Goal: Navigation & Orientation: Find specific page/section

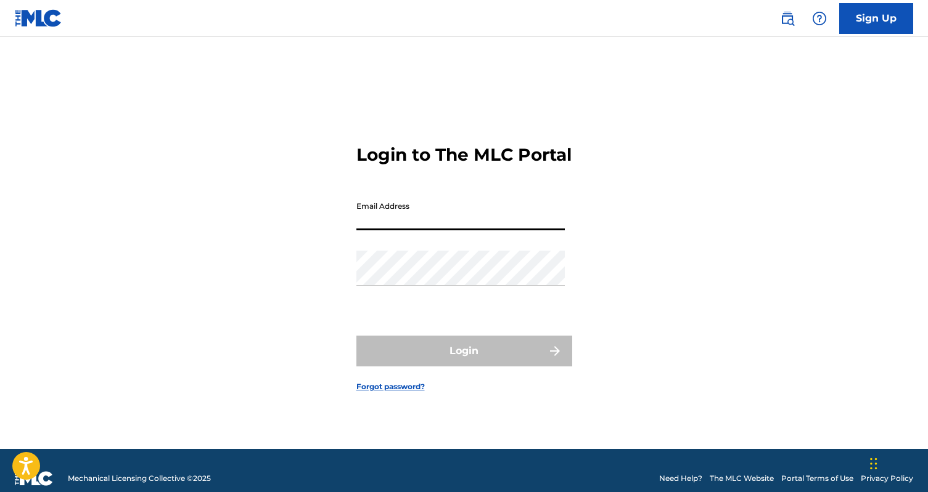
type input "[EMAIL_ADDRESS][DOMAIN_NAME]"
click at [464, 362] on button "Login" at bounding box center [464, 351] width 216 height 31
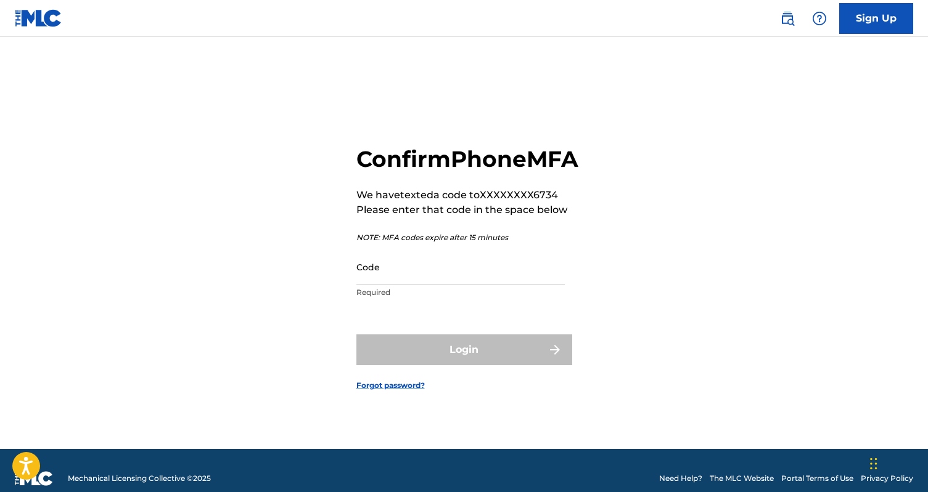
click at [374, 285] on input "Code" at bounding box center [460, 267] width 208 height 35
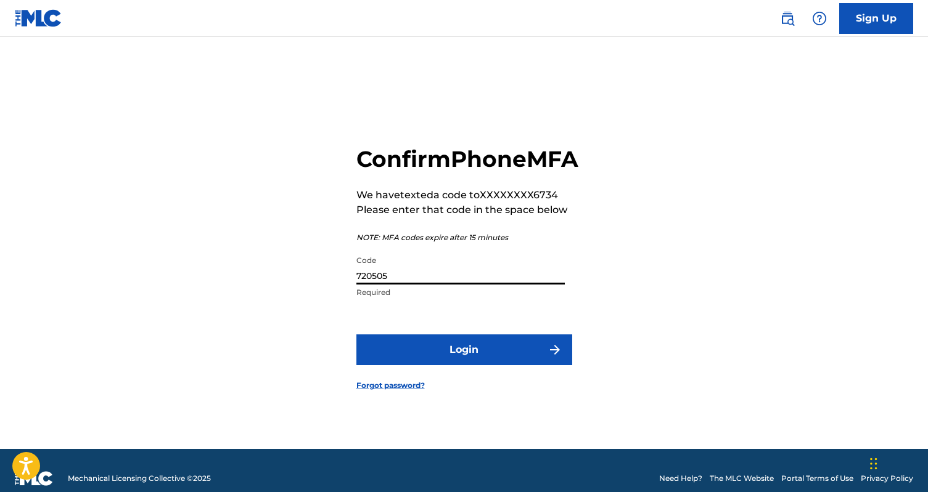
type input "720505"
click at [464, 364] on button "Login" at bounding box center [464, 350] width 216 height 31
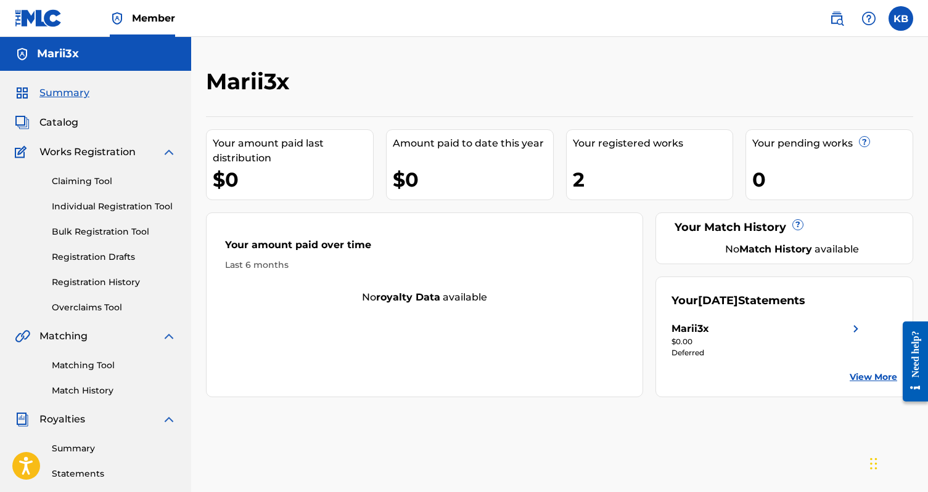
click at [67, 128] on span "Catalog" at bounding box center [58, 122] width 39 height 15
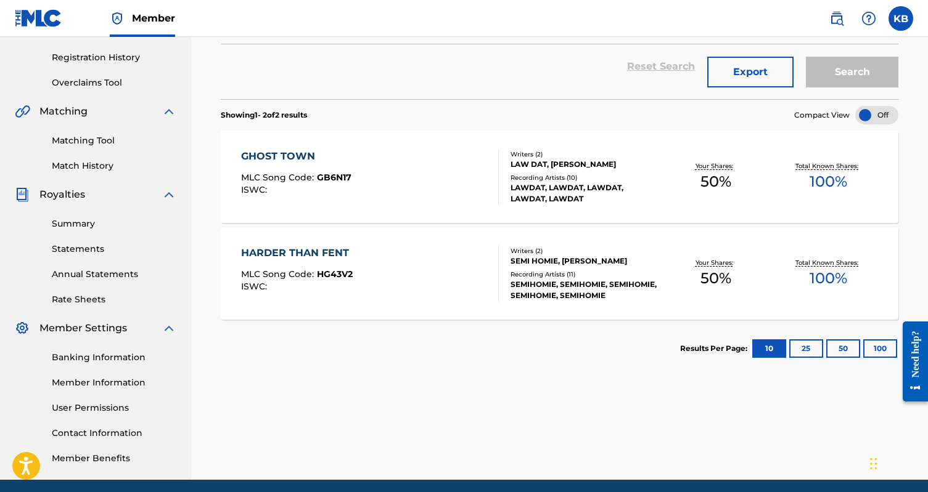
scroll to position [272, 0]
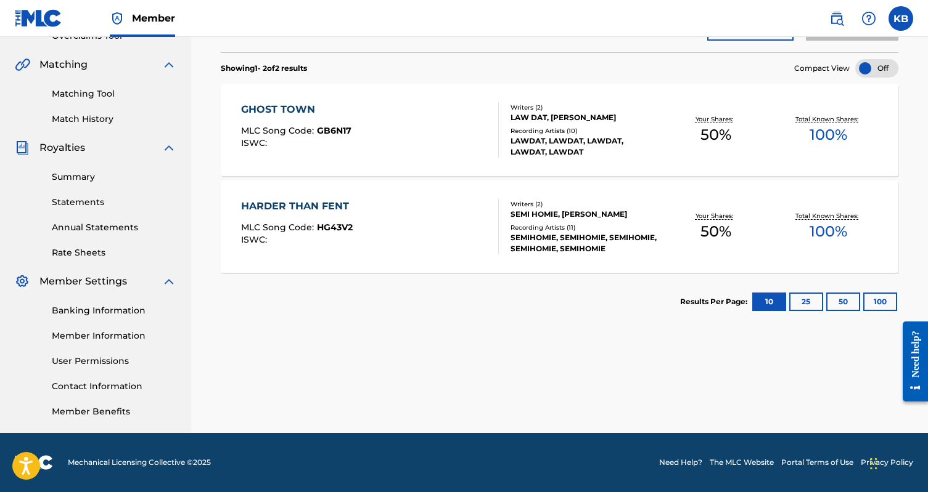
click at [79, 177] on link "Summary" at bounding box center [114, 177] width 125 height 13
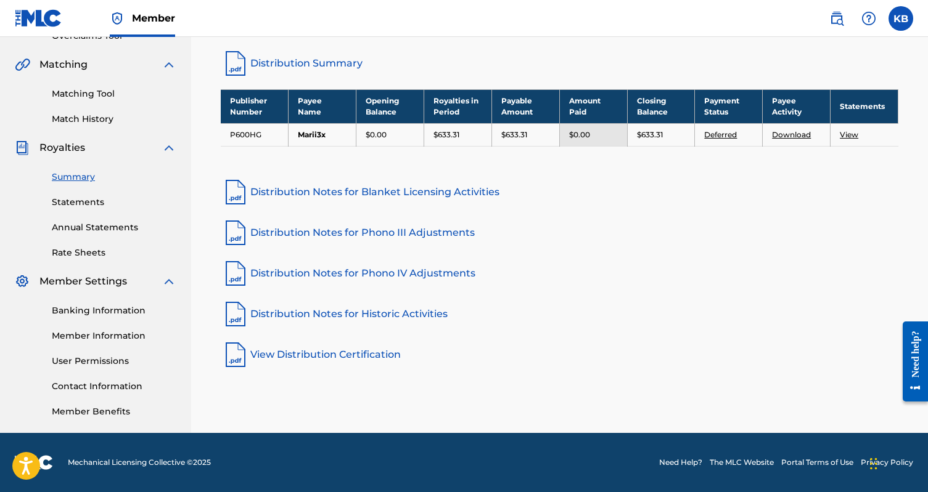
scroll to position [272, 0]
